Goal: Check status

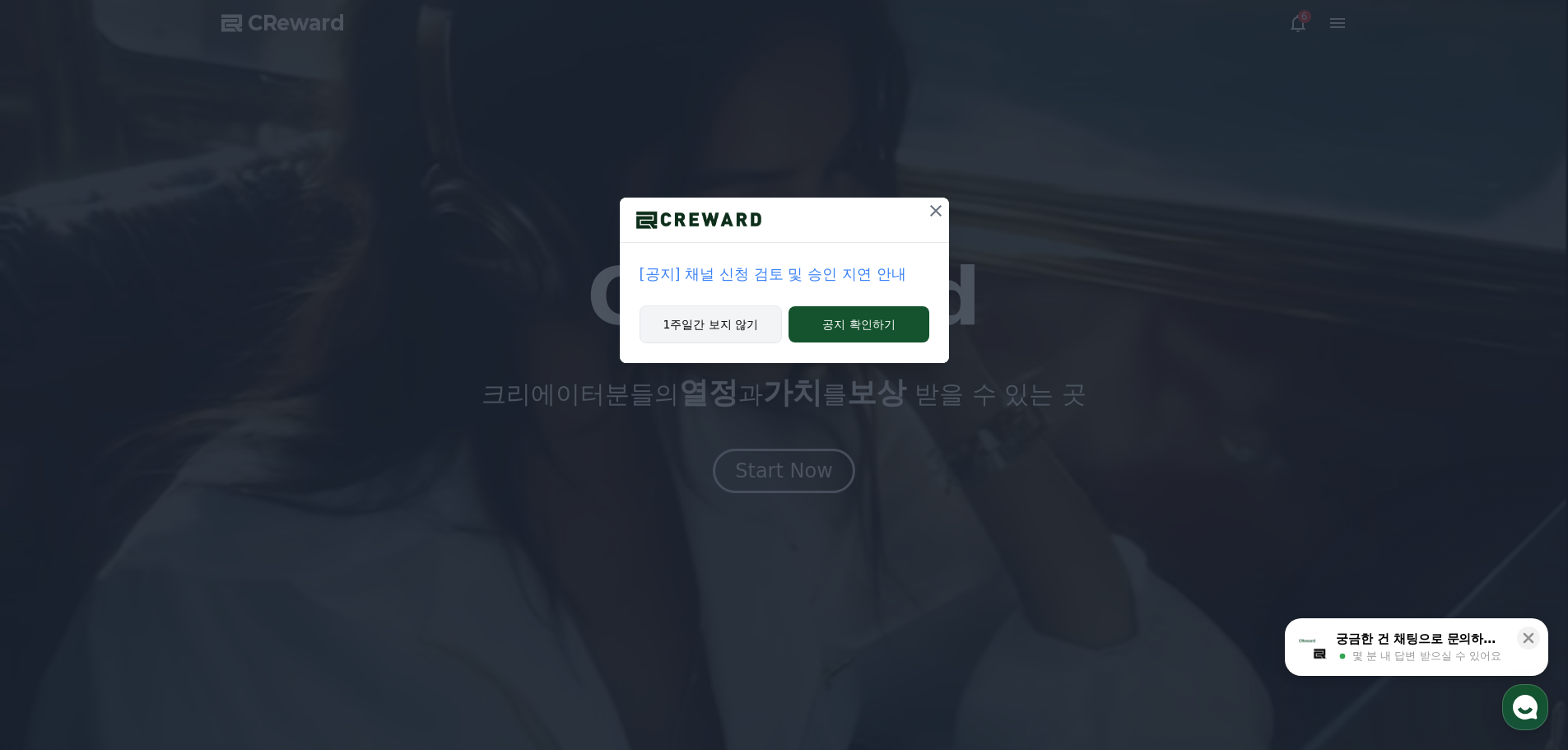
click at [720, 315] on button "1주일간 보지 않기" at bounding box center [711, 323] width 143 height 38
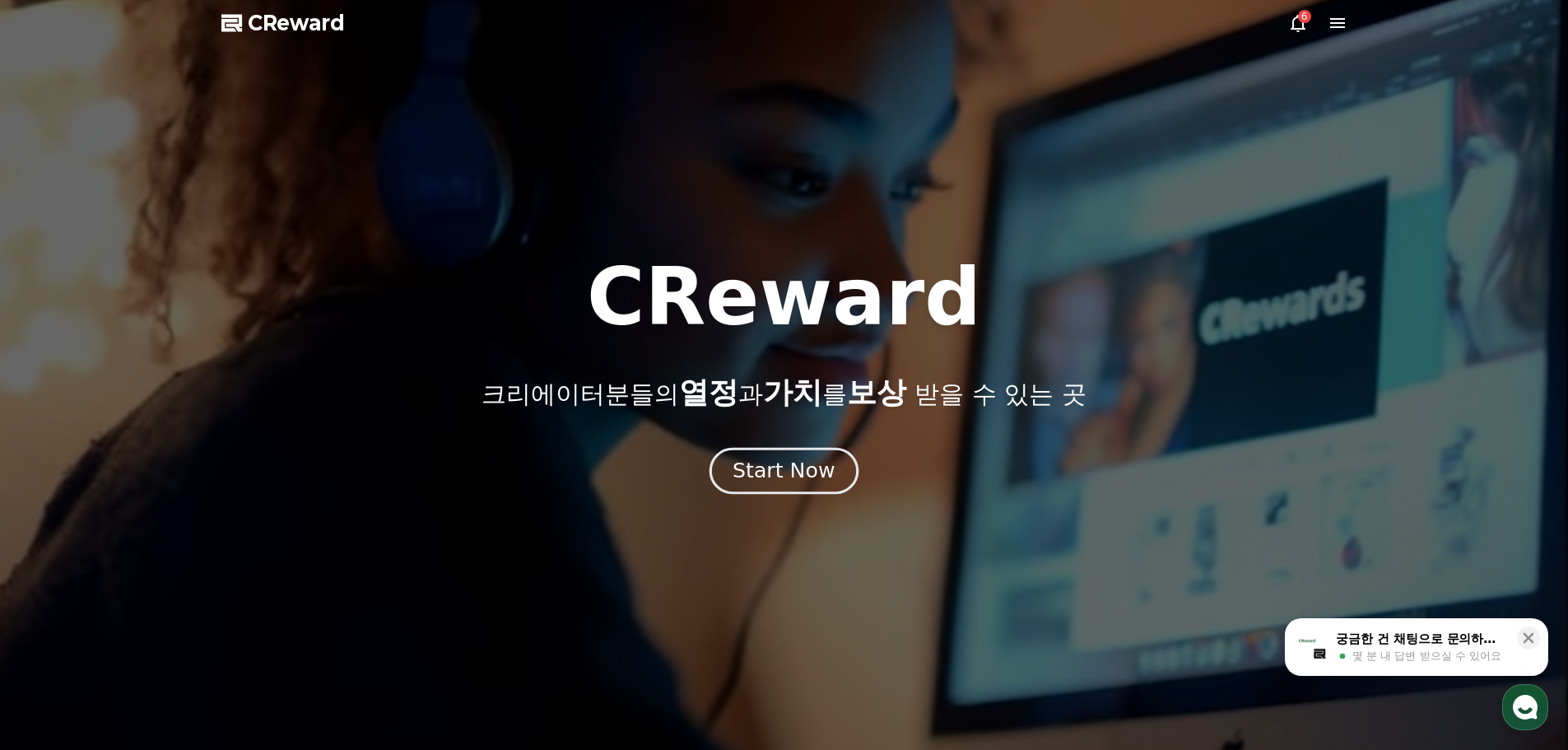
click at [792, 474] on div "Start Now" at bounding box center [783, 471] width 102 height 28
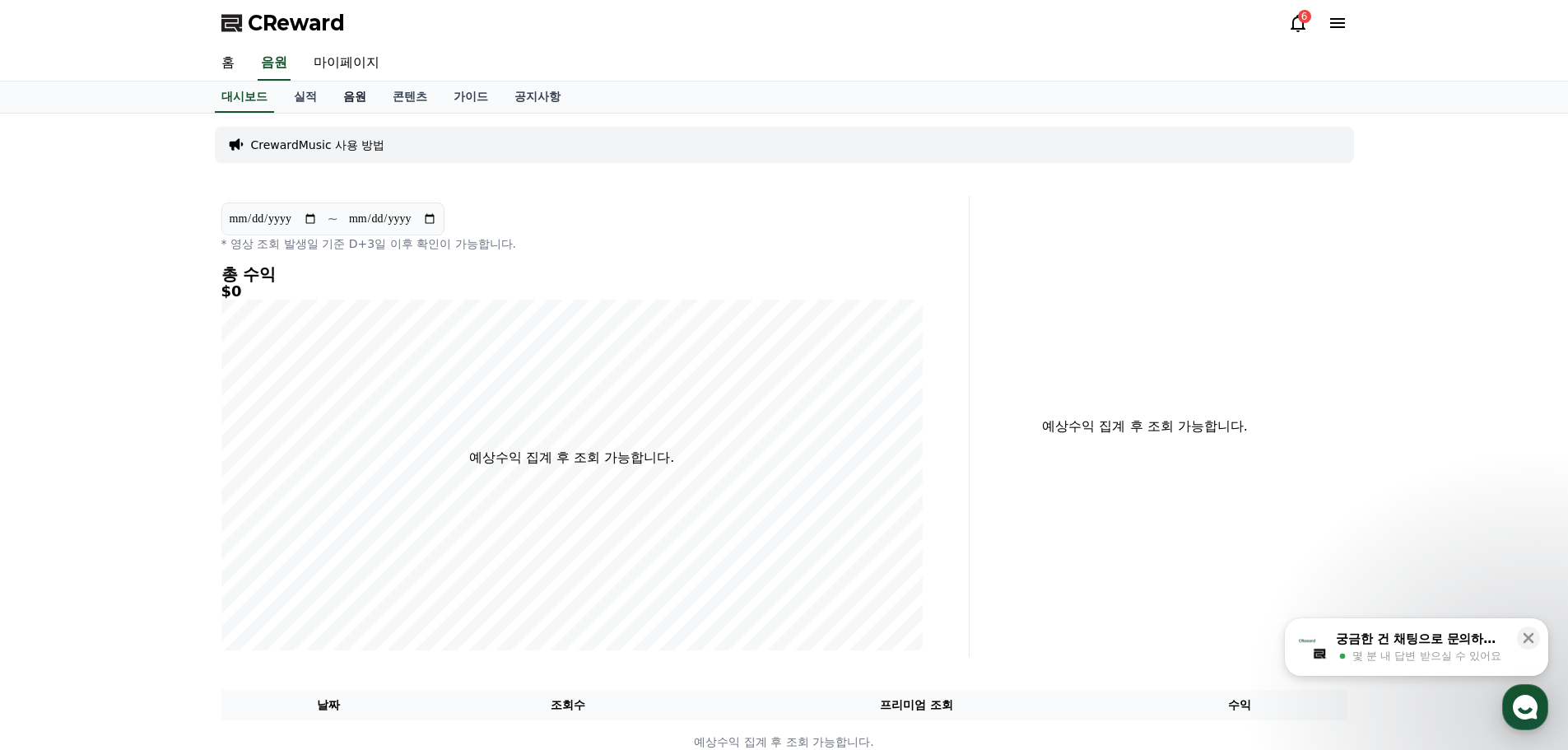
click at [353, 102] on link "음원" at bounding box center [354, 97] width 49 height 31
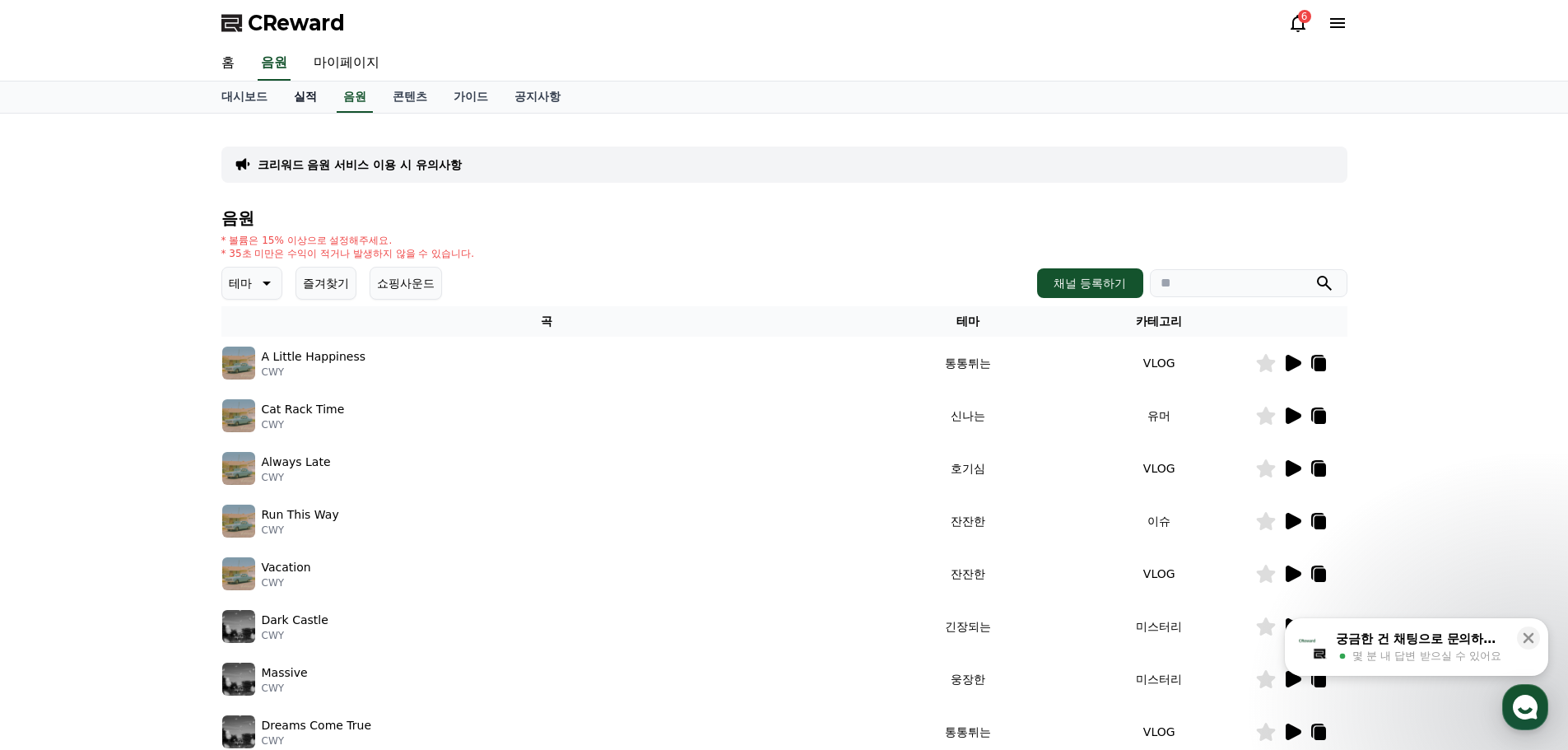
click at [313, 93] on link "실적" at bounding box center [305, 97] width 49 height 31
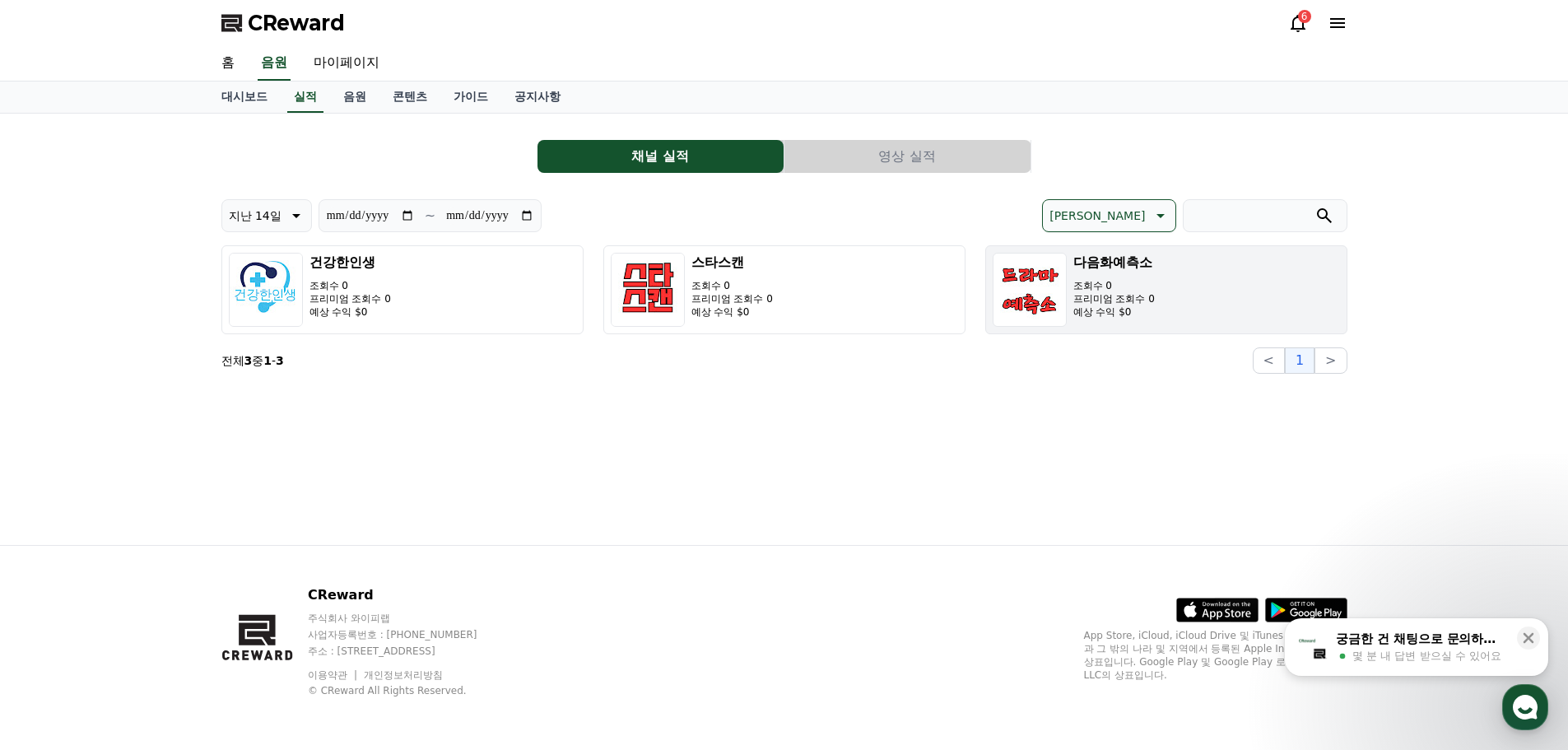
click at [1116, 288] on p "조회수 0" at bounding box center [1114, 286] width 82 height 13
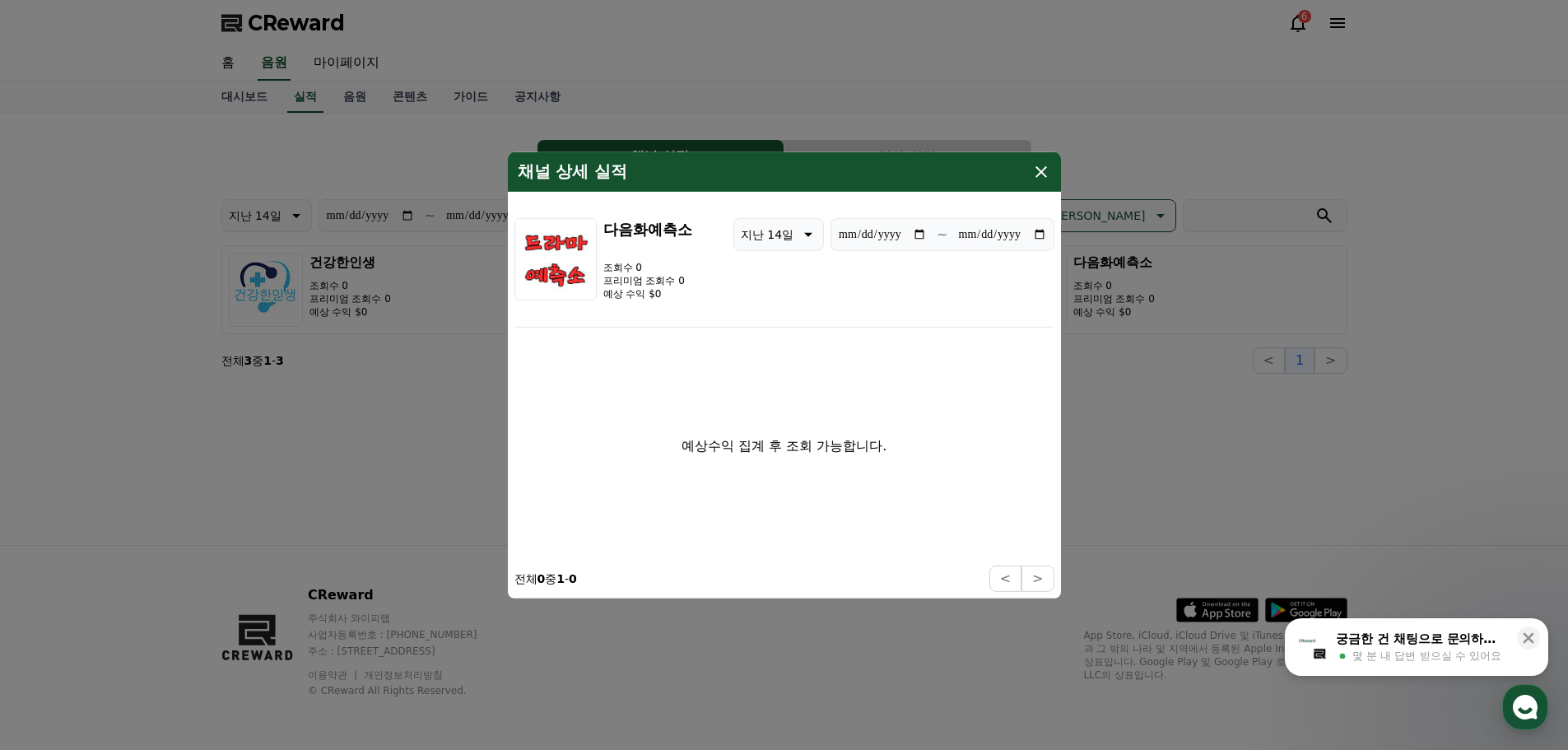
click at [1040, 174] on icon "modal" at bounding box center [1041, 171] width 20 height 20
